Goal: Information Seeking & Learning: Learn about a topic

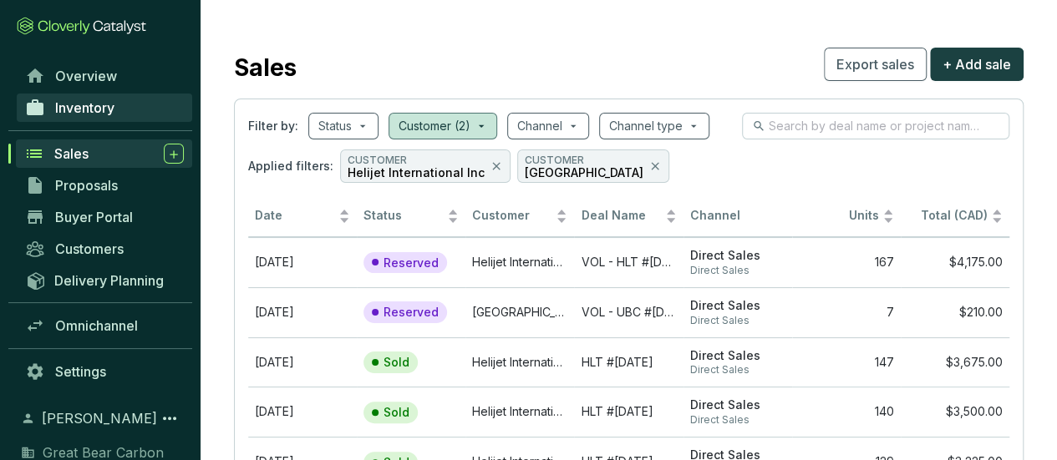
click at [72, 112] on span "Inventory" at bounding box center [84, 107] width 59 height 17
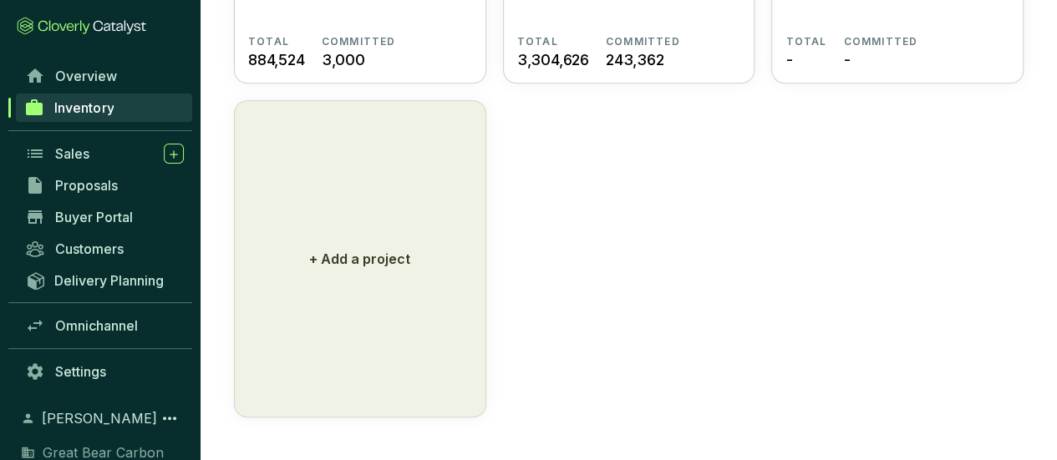
scroll to position [56, 0]
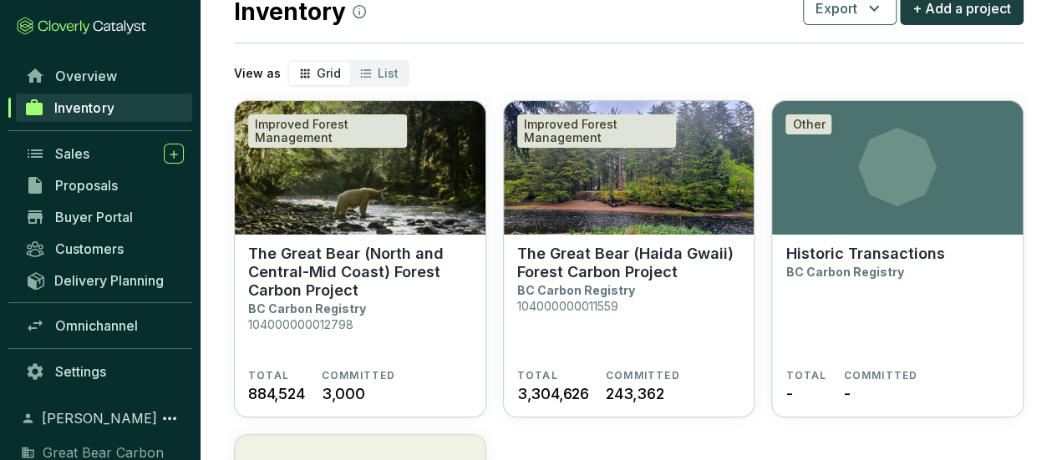
click at [914, 436] on section "Improved Forest Management The Great Bear (North and Central-Mid Coast) Forest …" at bounding box center [629, 426] width 790 height 652
click at [405, 268] on p "The Great Bear (North and Central-Mid Coast) Forest Carbon Project" at bounding box center [360, 272] width 224 height 55
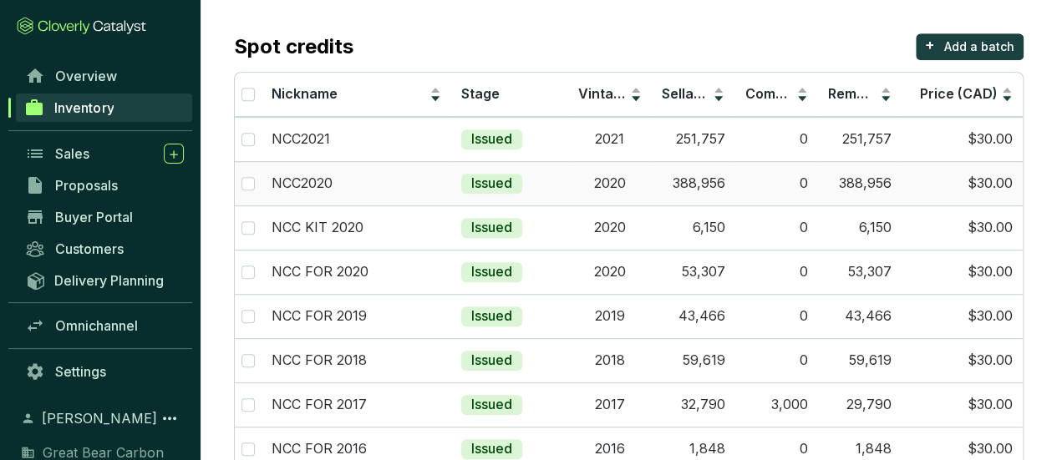
scroll to position [494, 0]
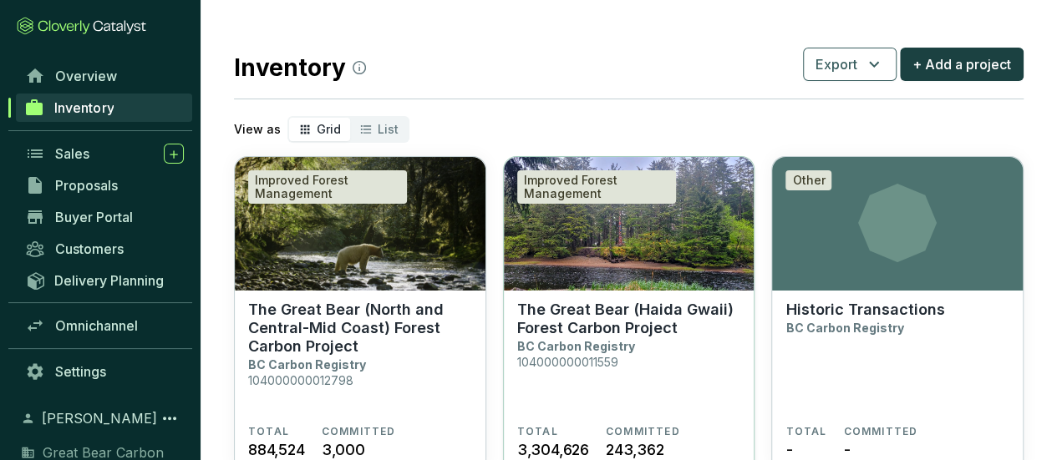
click at [688, 322] on p "The Great Bear (Haida Gwaii) Forest Carbon Project" at bounding box center [629, 319] width 224 height 37
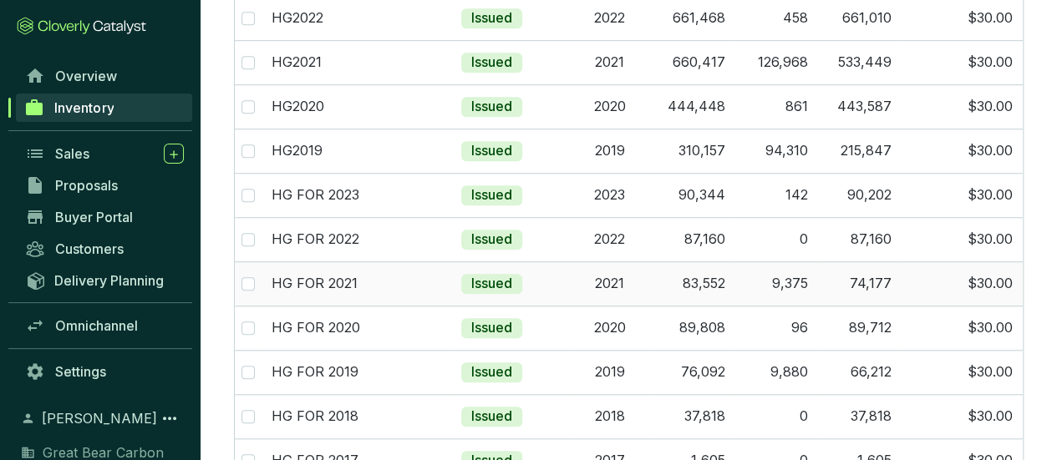
scroll to position [635, 0]
